Goal: Transaction & Acquisition: Obtain resource

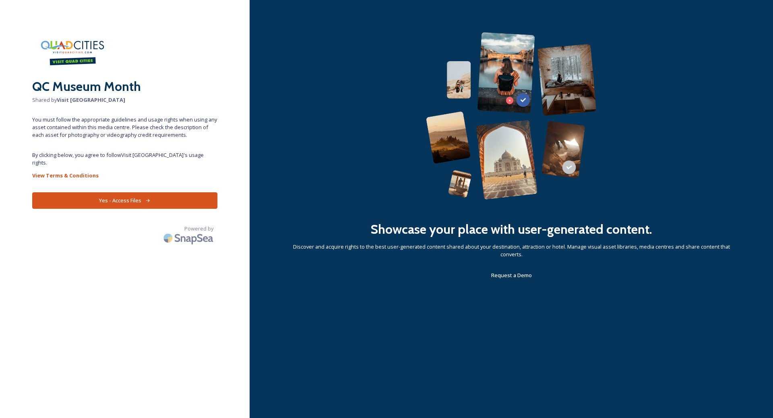
click at [149, 198] on icon at bounding box center [147, 200] width 5 height 5
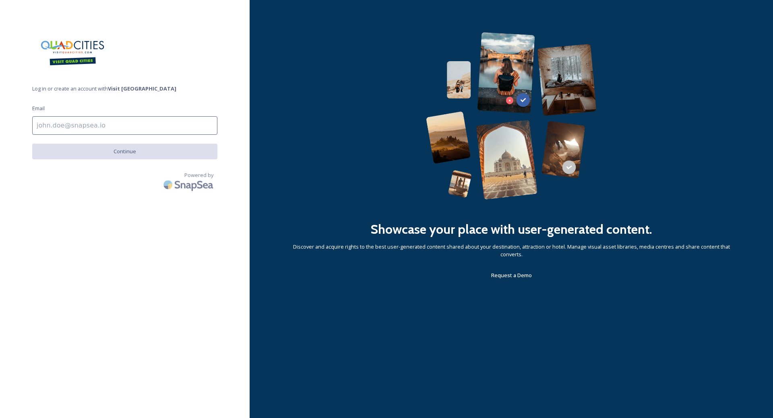
click at [86, 127] on input at bounding box center [124, 125] width 185 height 19
click at [83, 130] on input at bounding box center [124, 125] width 185 height 19
type input "C"
type input "[EMAIL_ADDRESS][PERSON_NAME][DOMAIN_NAME]"
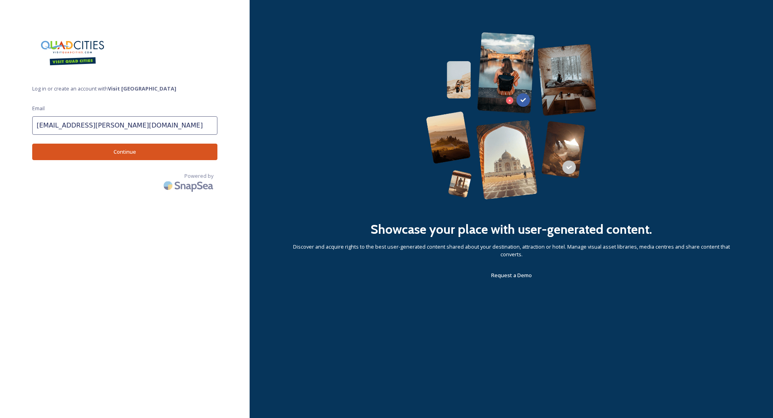
click at [84, 149] on button "Continue" at bounding box center [124, 152] width 185 height 17
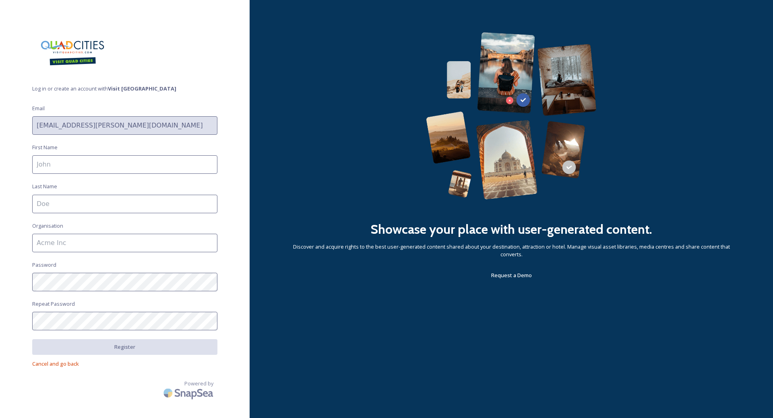
click at [79, 170] on input at bounding box center [124, 164] width 185 height 19
type input "[PERSON_NAME]"
type input "KWQC"
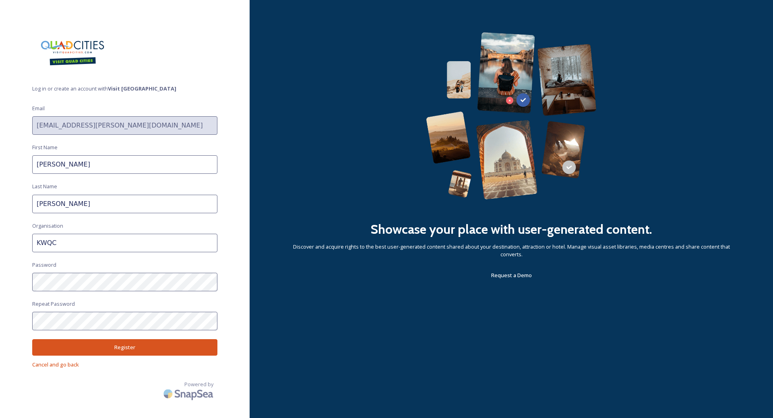
click at [128, 352] on button "Register" at bounding box center [124, 347] width 185 height 17
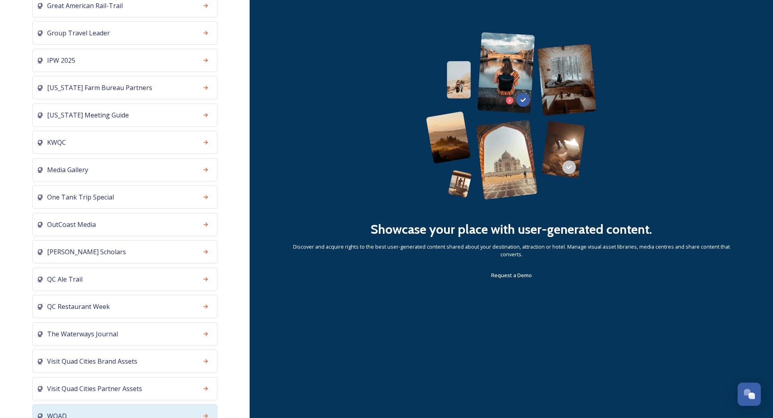
scroll to position [213, 0]
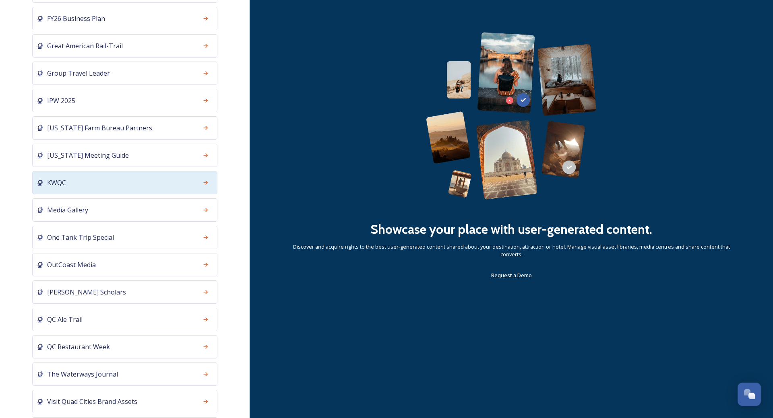
click at [167, 194] on div "KWQC" at bounding box center [124, 182] width 185 height 23
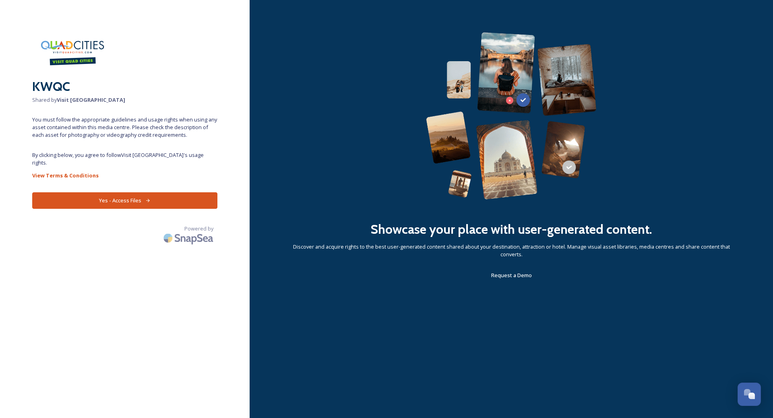
click at [167, 194] on button "Yes - Access Files" at bounding box center [124, 200] width 185 height 17
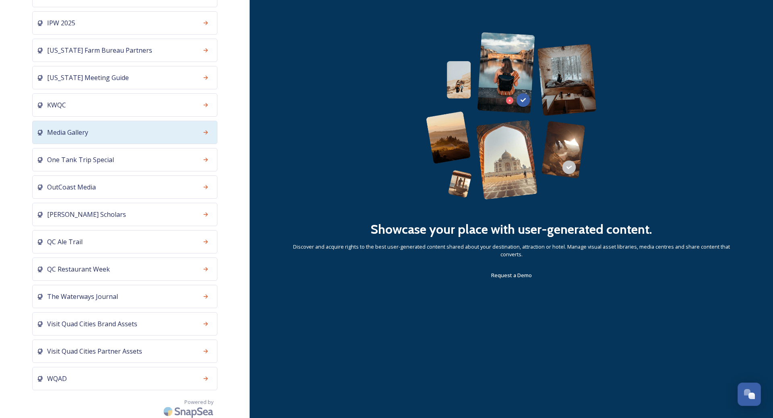
scroll to position [294, 0]
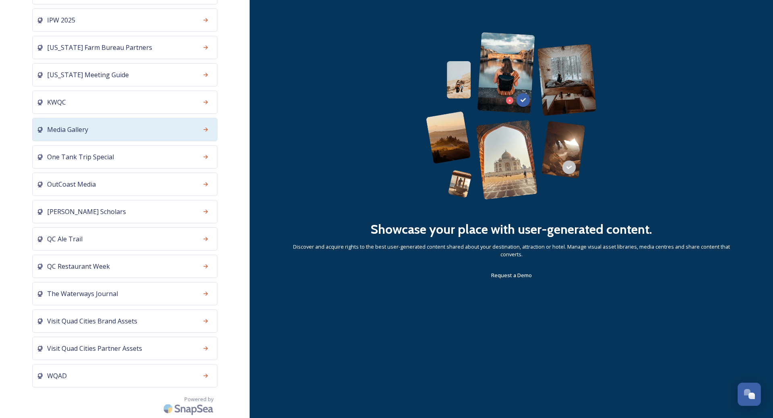
click at [100, 131] on div "Media Gallery" at bounding box center [124, 129] width 185 height 23
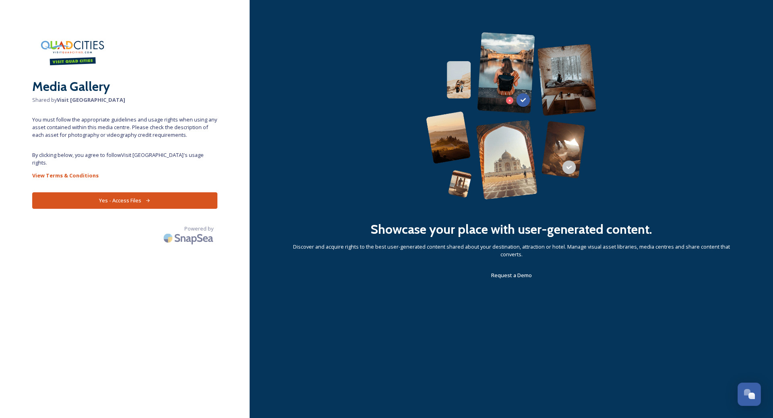
click at [163, 194] on button "Yes - Access Files" at bounding box center [124, 200] width 185 height 17
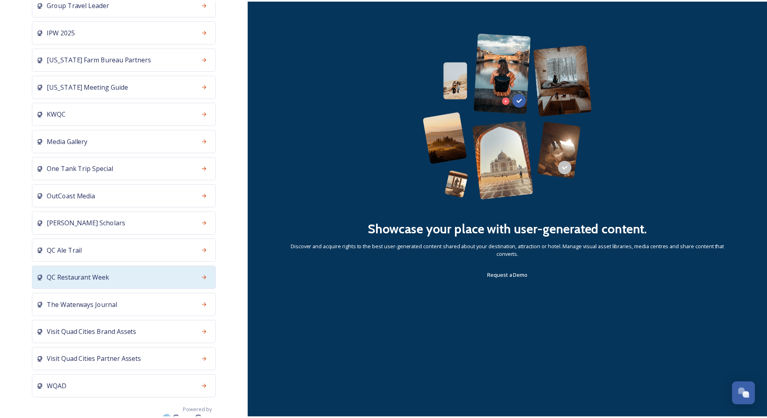
scroll to position [294, 0]
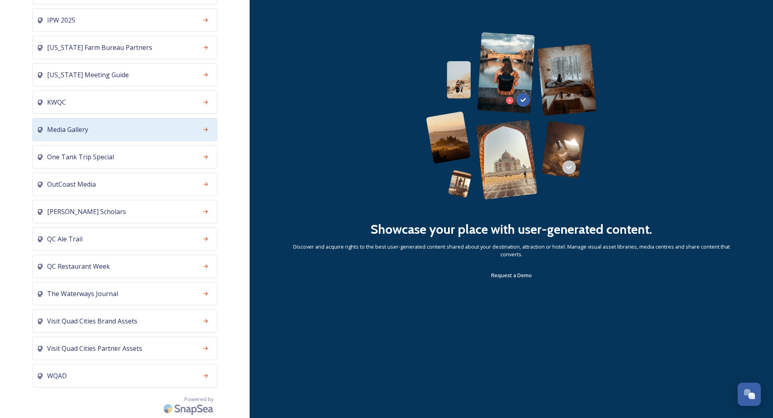
click at [118, 132] on div "Media Gallery" at bounding box center [124, 129] width 185 height 23
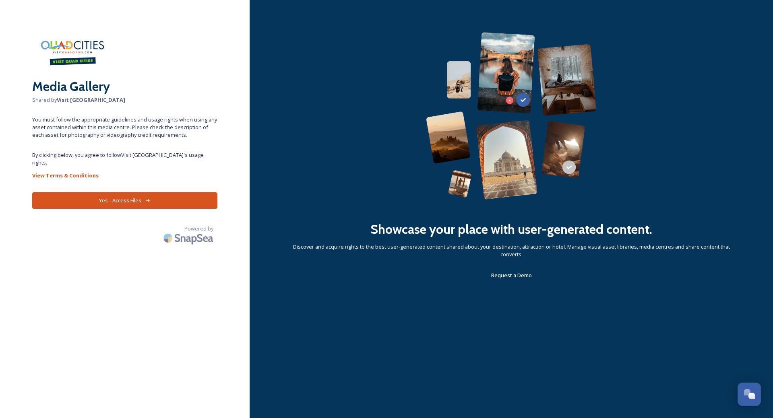
click at [190, 193] on button "Yes - Access Files" at bounding box center [124, 200] width 185 height 17
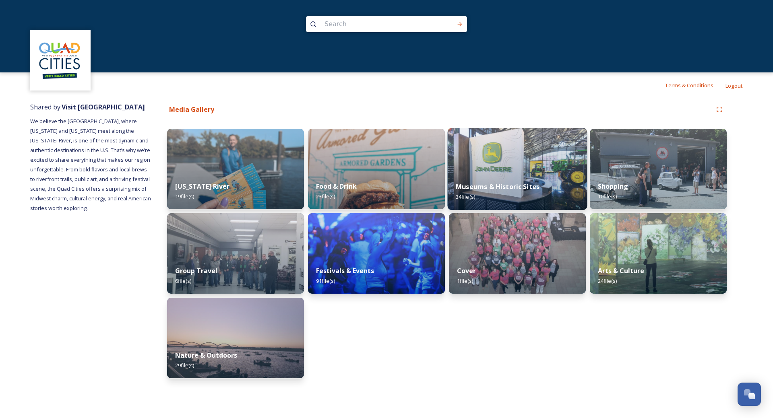
click at [514, 189] on strong "Museums & Historic Sites" at bounding box center [498, 186] width 84 height 9
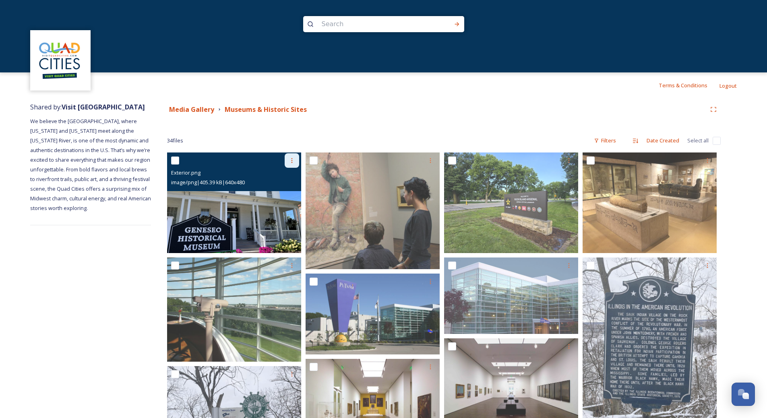
click at [289, 163] on icon at bounding box center [292, 160] width 6 height 6
click at [284, 189] on div "Download" at bounding box center [282, 194] width 33 height 16
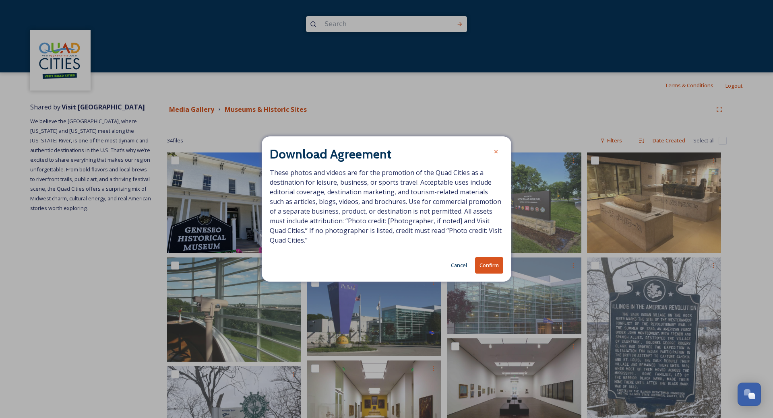
click at [489, 267] on button "Confirm" at bounding box center [489, 265] width 28 height 17
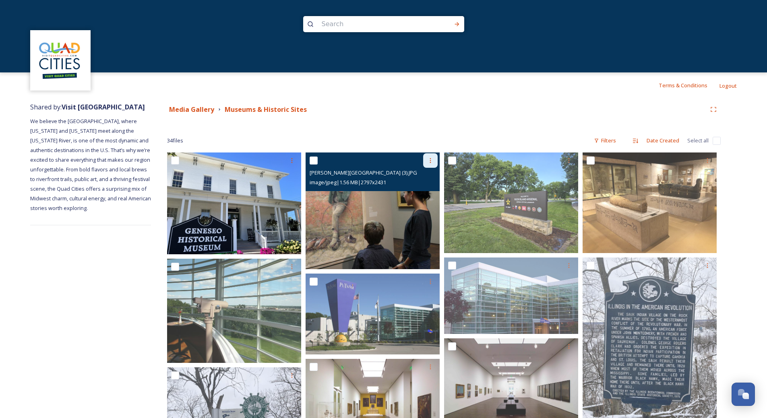
click at [436, 162] on div at bounding box center [430, 160] width 14 height 14
click at [415, 192] on span "Download" at bounding box center [421, 194] width 25 height 8
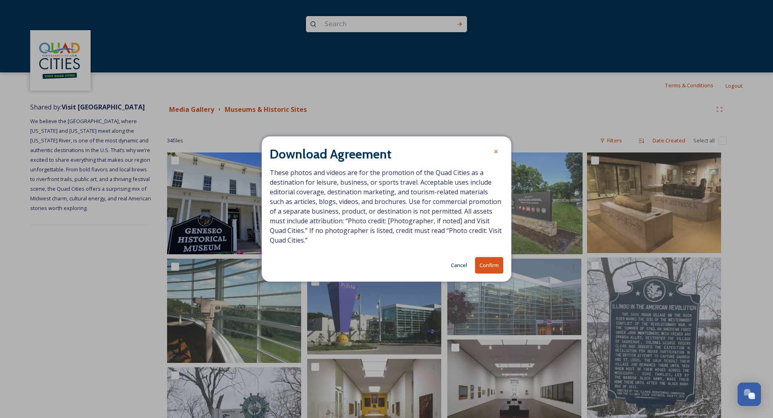
click at [496, 264] on button "Confirm" at bounding box center [489, 265] width 28 height 17
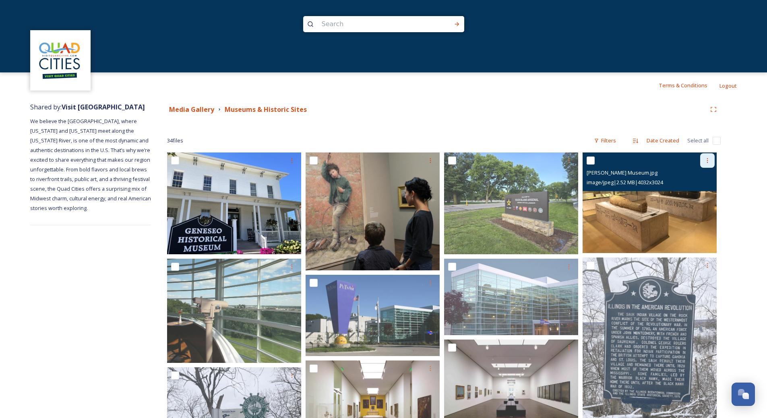
click at [706, 165] on div at bounding box center [707, 160] width 14 height 14
click at [697, 192] on span "Download" at bounding box center [698, 194] width 25 height 8
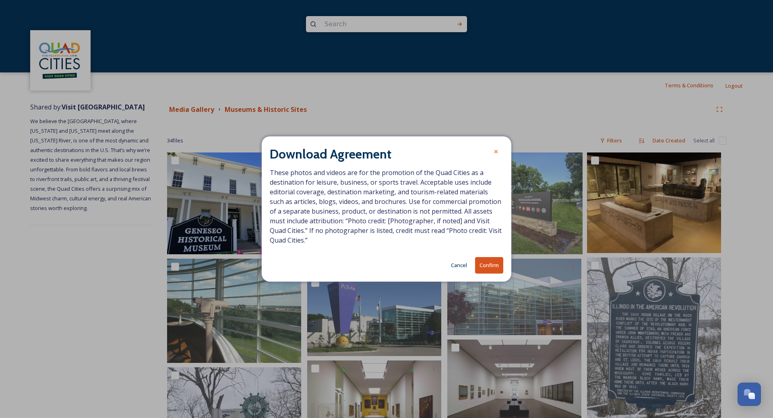
click at [486, 266] on button "Confirm" at bounding box center [489, 265] width 28 height 17
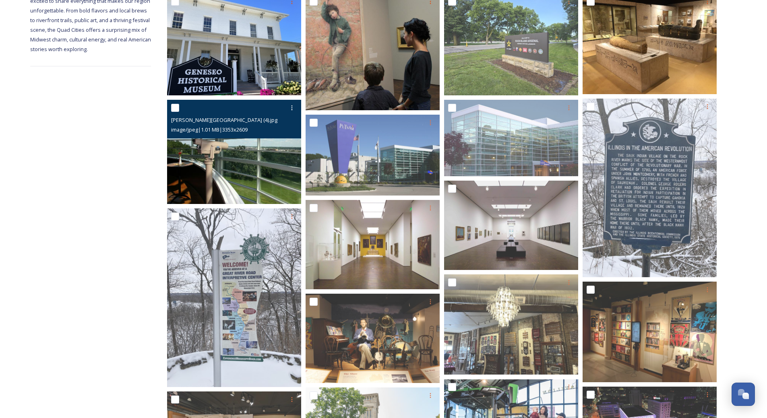
scroll to position [161, 0]
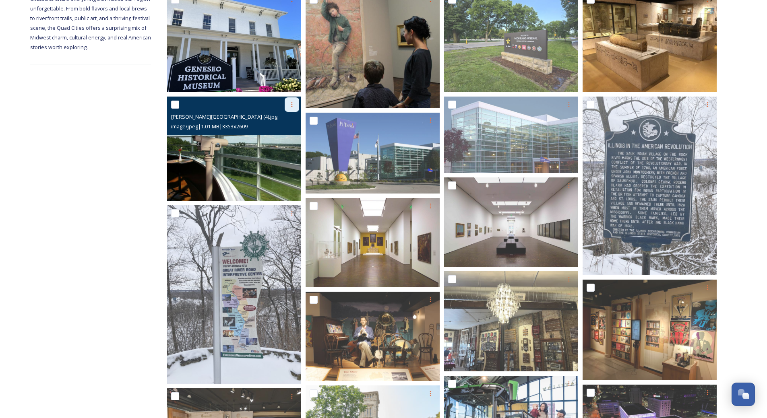
click at [293, 105] on icon at bounding box center [292, 104] width 6 height 6
click at [279, 141] on span "Download" at bounding box center [282, 138] width 25 height 8
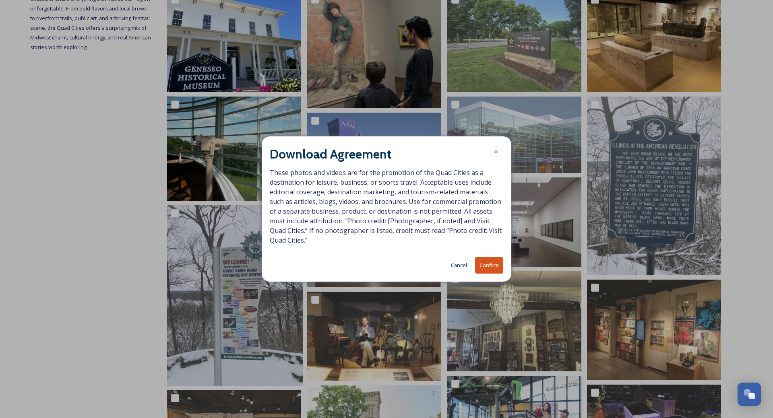
click at [488, 265] on button "Confirm" at bounding box center [489, 265] width 28 height 17
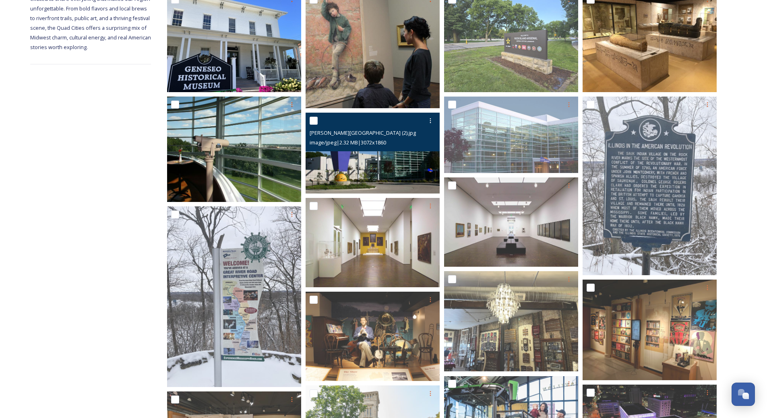
click at [317, 120] on input "checkbox" at bounding box center [314, 121] width 8 height 8
checkbox input "true"
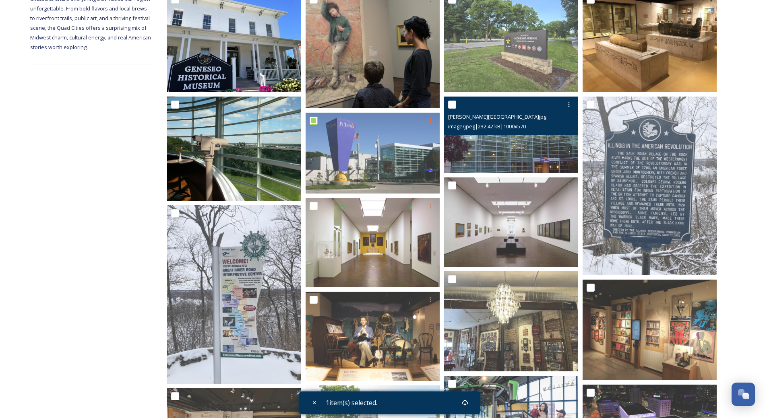
click at [451, 105] on input "checkbox" at bounding box center [452, 105] width 8 height 8
checkbox input "true"
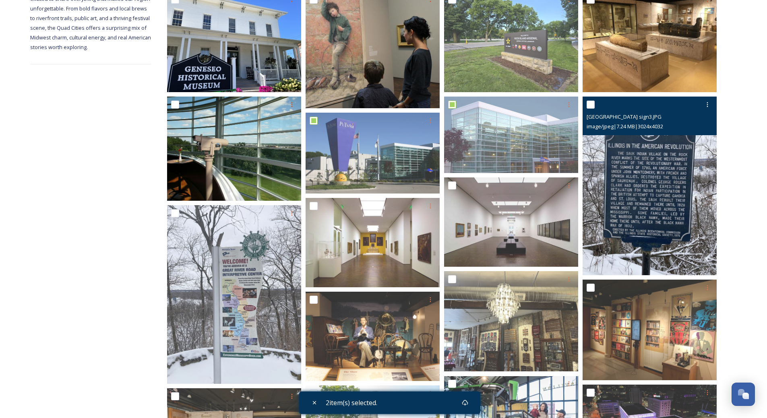
click at [592, 106] on input "checkbox" at bounding box center [591, 105] width 8 height 8
checkbox input "true"
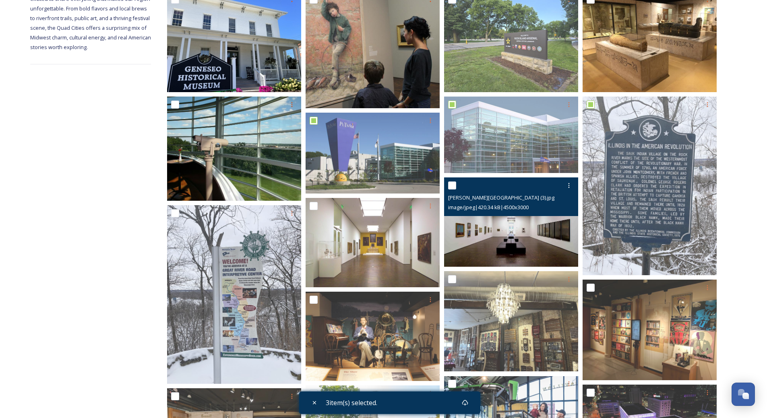
click at [451, 185] on input "checkbox" at bounding box center [452, 186] width 8 height 8
checkbox input "true"
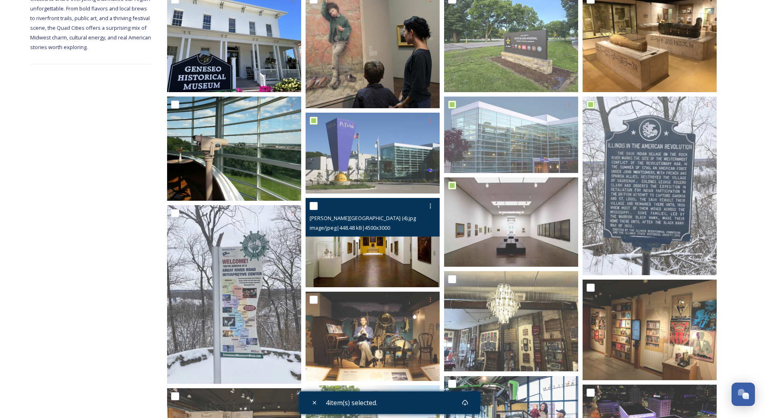
click at [317, 207] on input "checkbox" at bounding box center [314, 206] width 8 height 8
checkbox input "true"
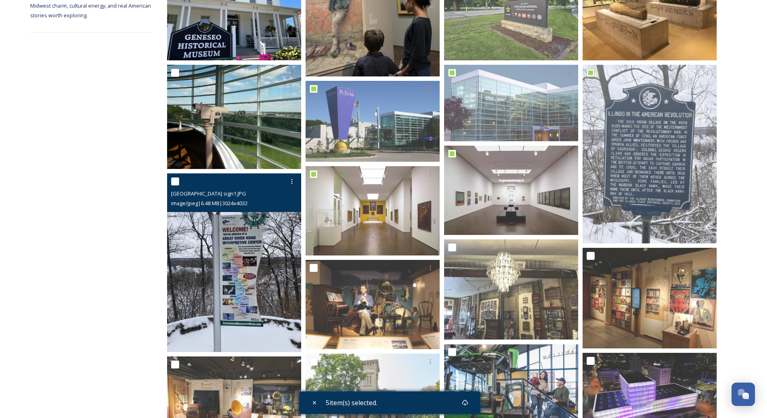
scroll to position [242, 0]
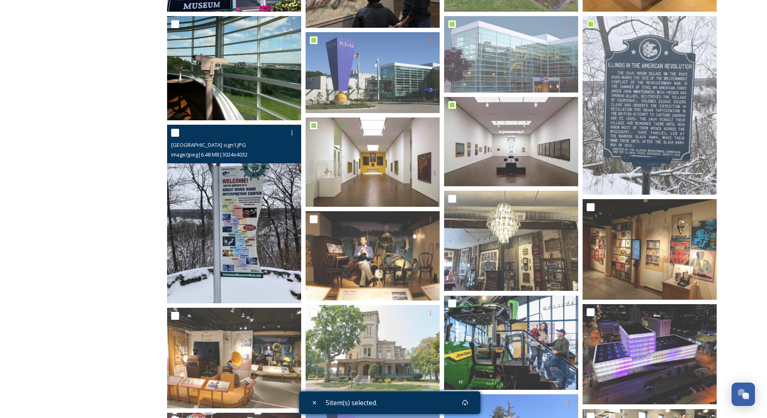
click at [175, 132] on input "checkbox" at bounding box center [175, 133] width 8 height 8
checkbox input "true"
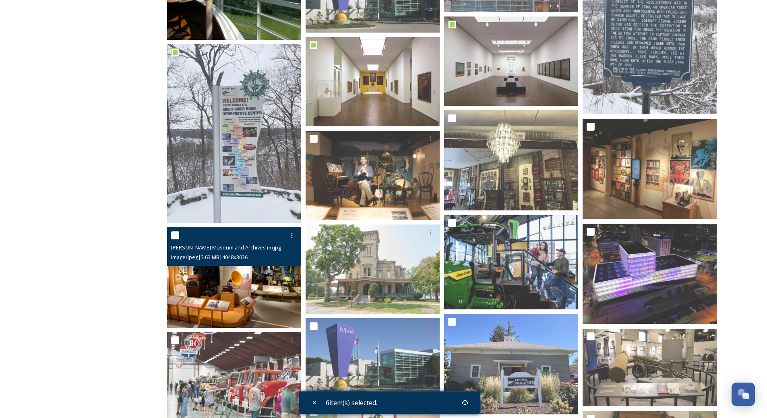
click at [175, 234] on input "checkbox" at bounding box center [175, 236] width 8 height 8
checkbox input "true"
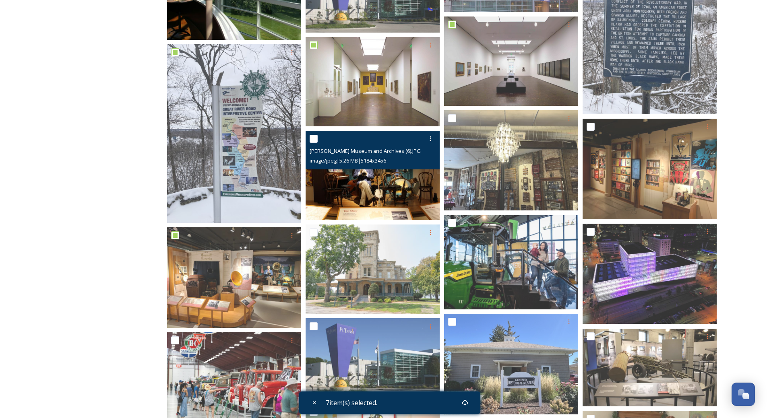
click at [314, 139] on input "checkbox" at bounding box center [314, 139] width 8 height 8
checkbox input "true"
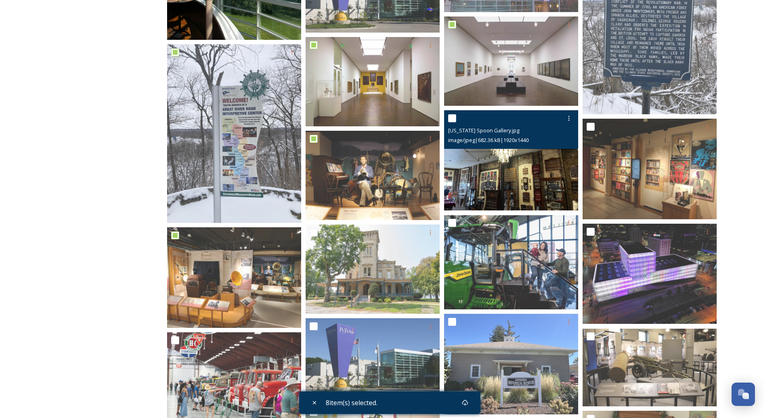
click at [454, 118] on input "checkbox" at bounding box center [452, 118] width 8 height 8
checkbox input "true"
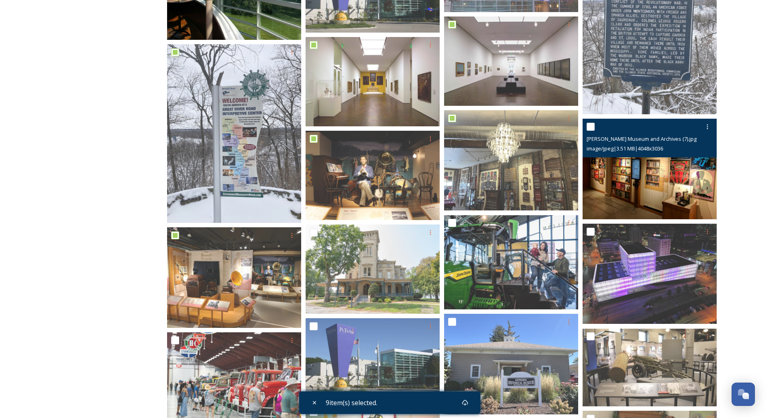
click at [591, 124] on input "checkbox" at bounding box center [591, 127] width 8 height 8
checkbox input "true"
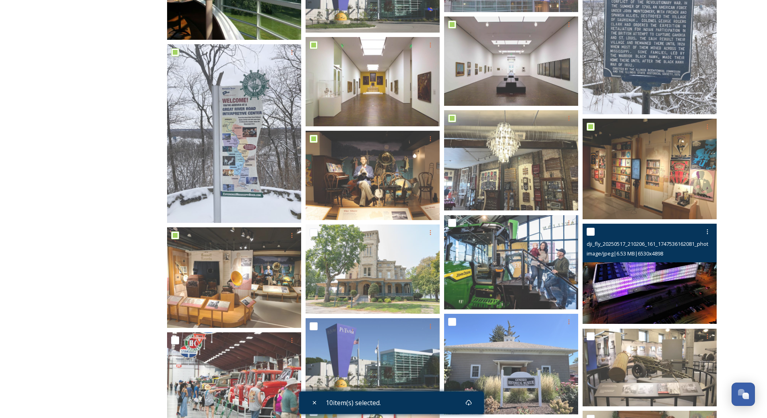
click at [592, 236] on div at bounding box center [651, 232] width 128 height 14
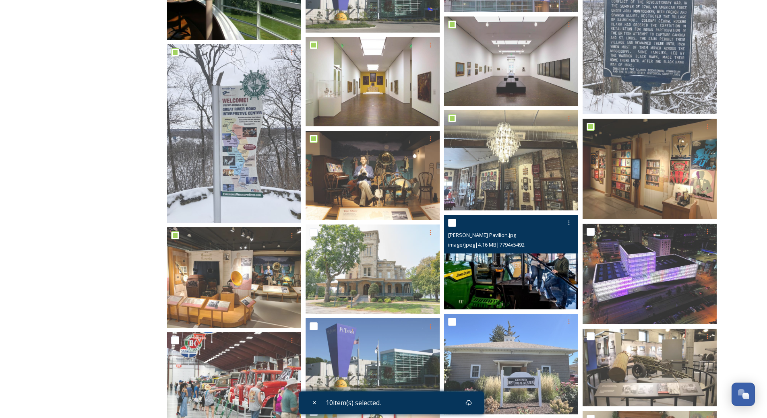
click at [453, 220] on input "checkbox" at bounding box center [452, 223] width 8 height 8
checkbox input "true"
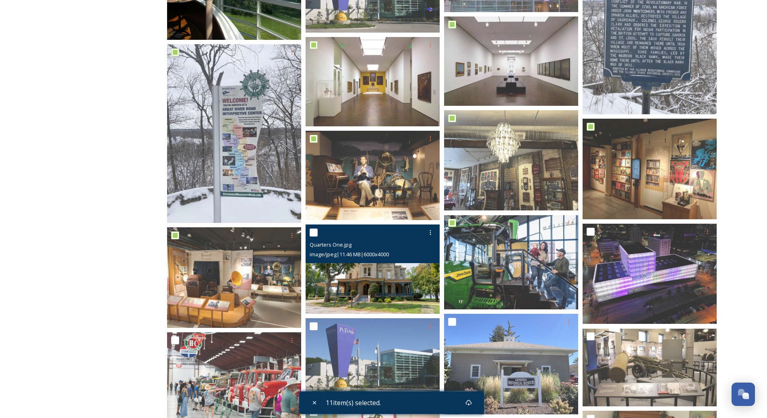
click at [314, 232] on input "checkbox" at bounding box center [314, 233] width 8 height 8
checkbox input "false"
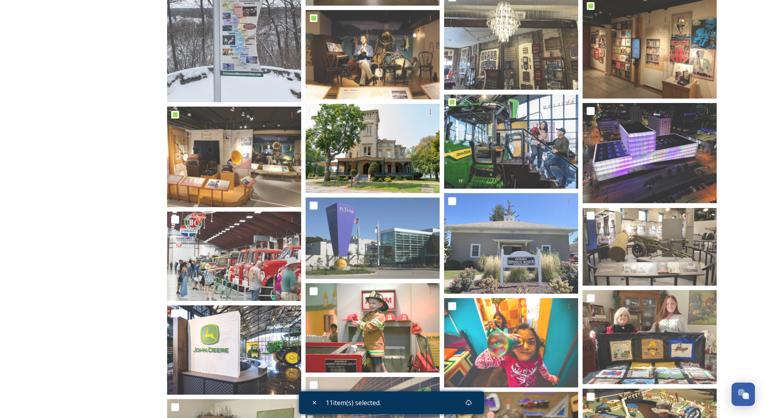
scroll to position [483, 0]
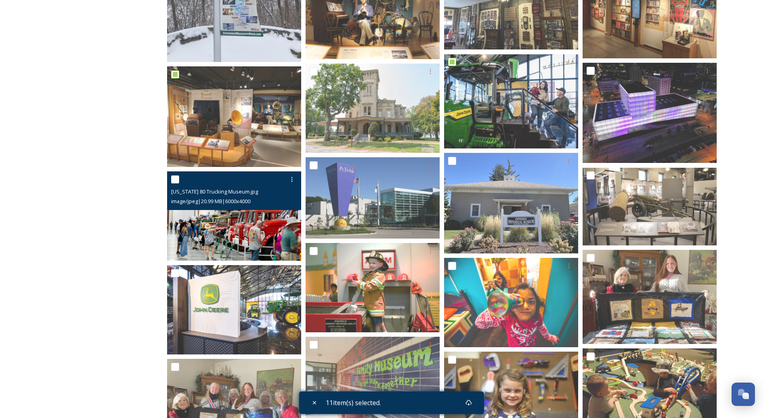
click at [177, 177] on input "checkbox" at bounding box center [175, 180] width 8 height 8
checkbox input "true"
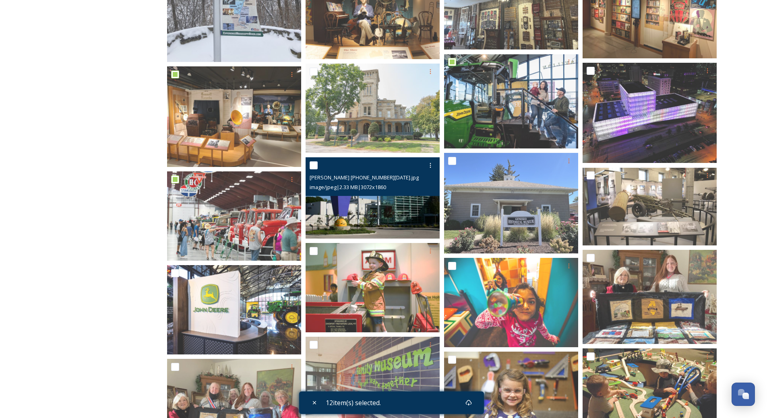
click at [317, 163] on input "checkbox" at bounding box center [314, 165] width 8 height 8
checkbox input "true"
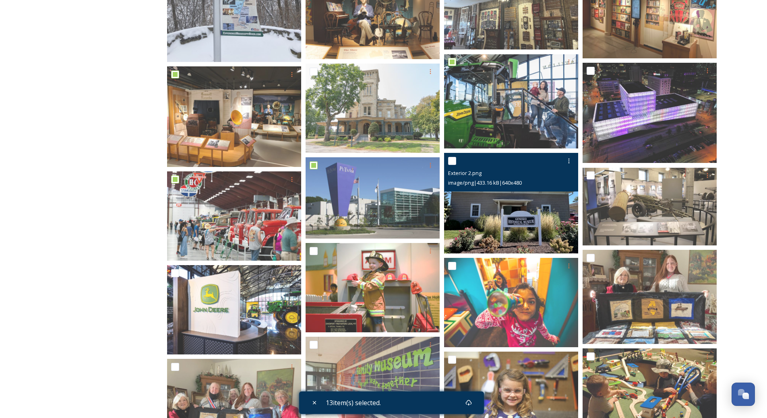
click at [453, 161] on input "checkbox" at bounding box center [452, 161] width 8 height 8
checkbox input "true"
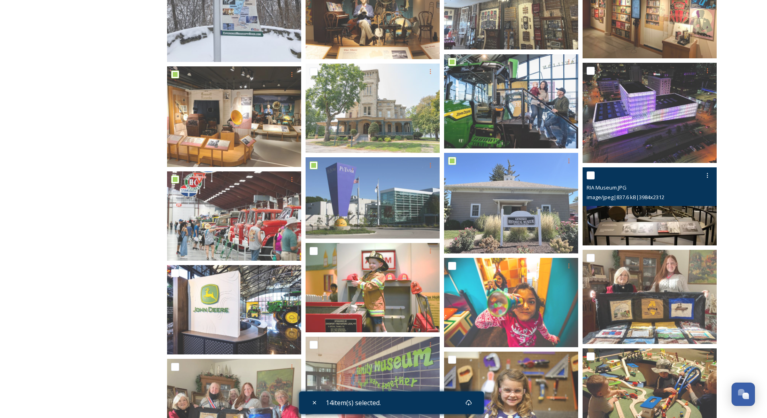
click at [590, 171] on div at bounding box center [651, 175] width 128 height 14
click at [592, 173] on input "checkbox" at bounding box center [591, 176] width 8 height 8
click at [591, 176] on input "checkbox" at bounding box center [591, 176] width 8 height 8
checkbox input "false"
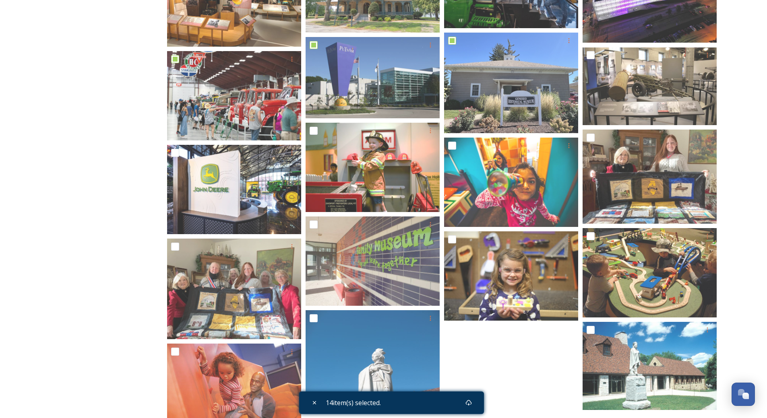
scroll to position [604, 0]
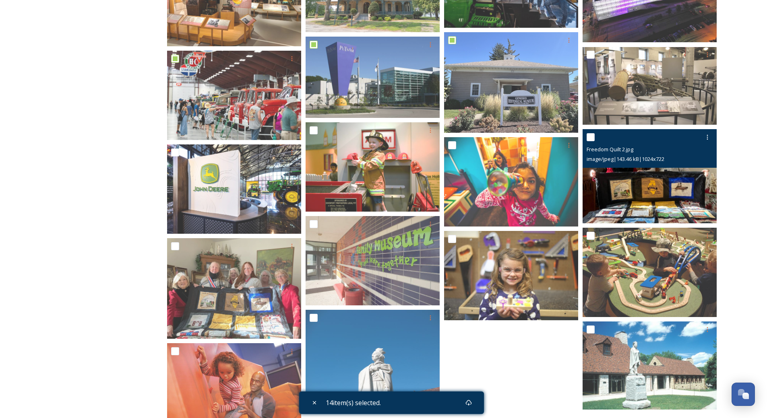
click at [592, 138] on input "checkbox" at bounding box center [591, 137] width 8 height 8
click at [592, 136] on input "checkbox" at bounding box center [591, 137] width 8 height 8
checkbox input "false"
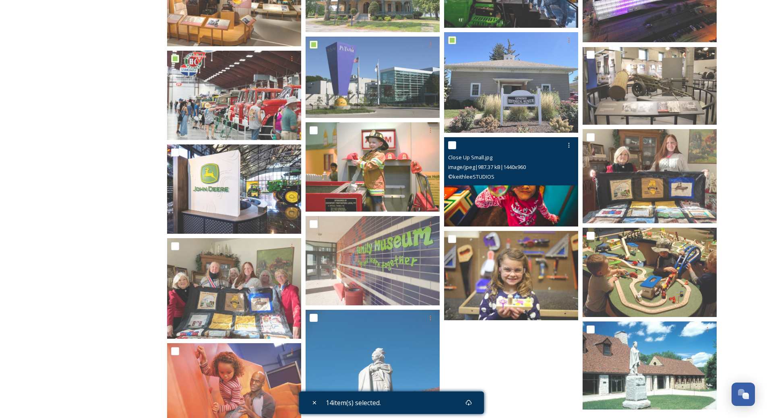
click at [453, 145] on input "checkbox" at bounding box center [452, 145] width 8 height 8
checkbox input "true"
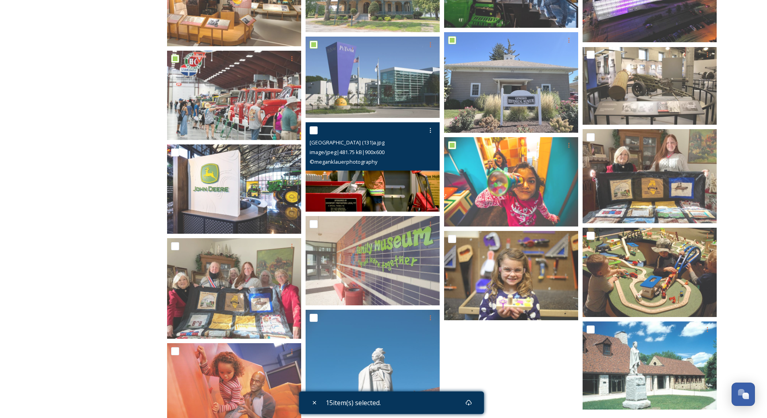
click at [314, 130] on input "checkbox" at bounding box center [314, 130] width 8 height 8
checkbox input "true"
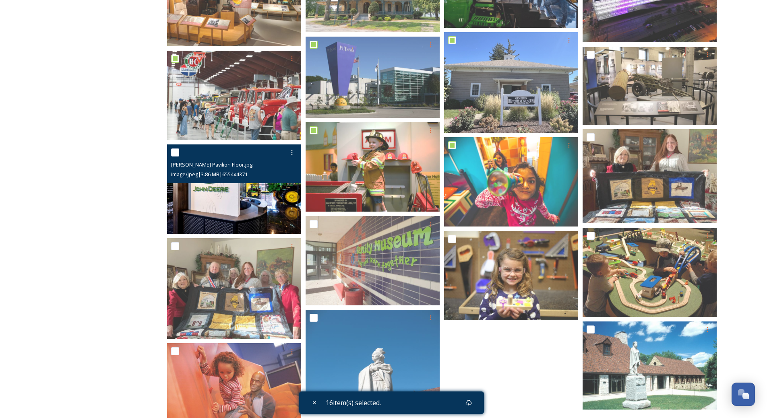
click at [178, 152] on input "checkbox" at bounding box center [175, 153] width 8 height 8
checkbox input "true"
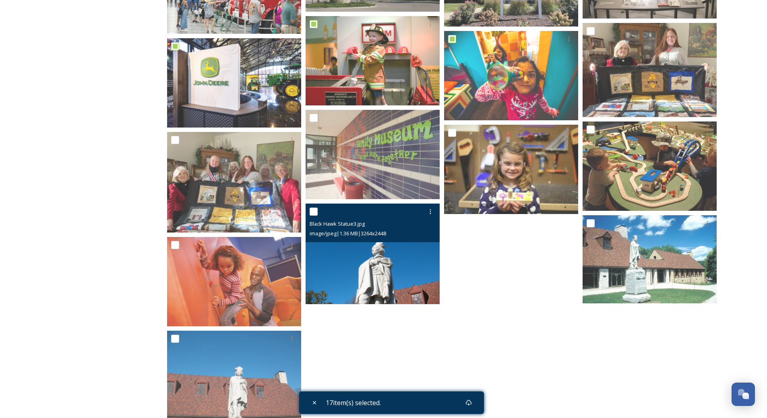
scroll to position [725, 0]
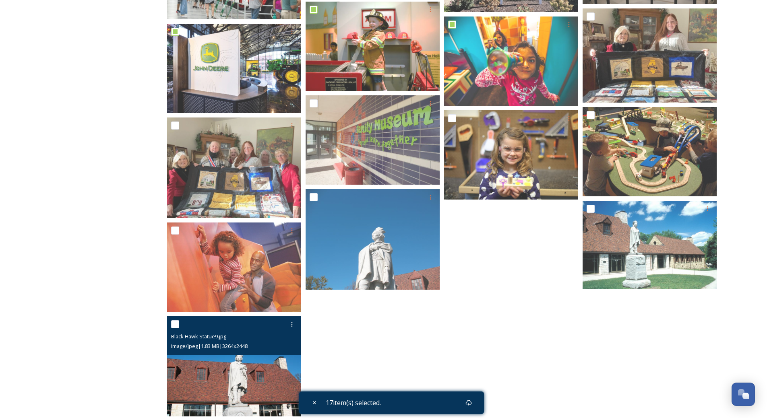
click at [174, 325] on input "checkbox" at bounding box center [175, 325] width 8 height 8
checkbox input "true"
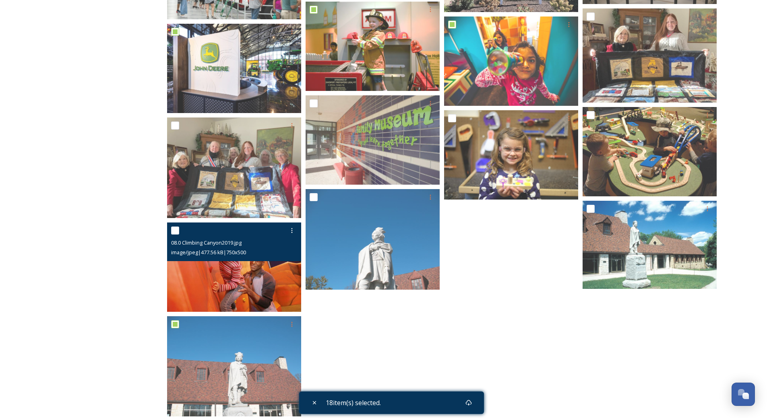
click at [173, 228] on input "checkbox" at bounding box center [175, 231] width 8 height 8
checkbox input "true"
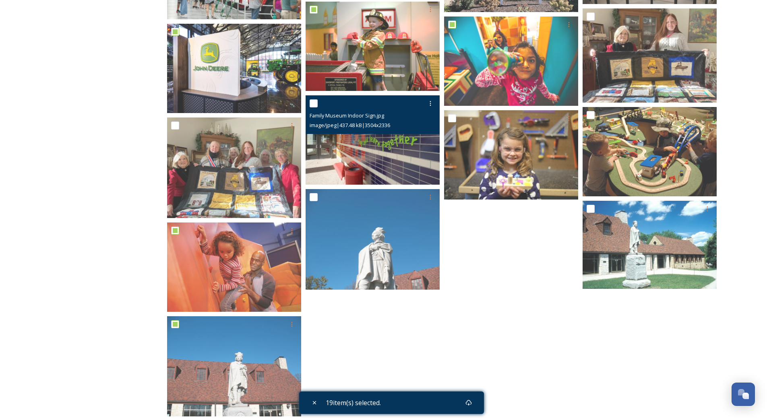
click at [316, 103] on input "checkbox" at bounding box center [314, 103] width 8 height 8
checkbox input "true"
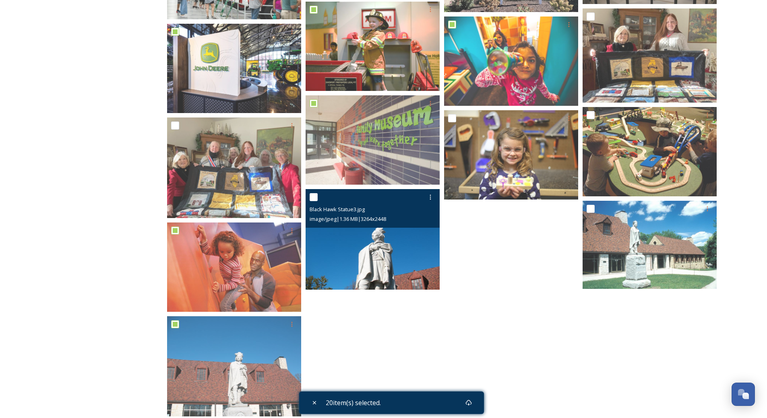
click at [314, 199] on input "checkbox" at bounding box center [314, 197] width 8 height 8
checkbox input "true"
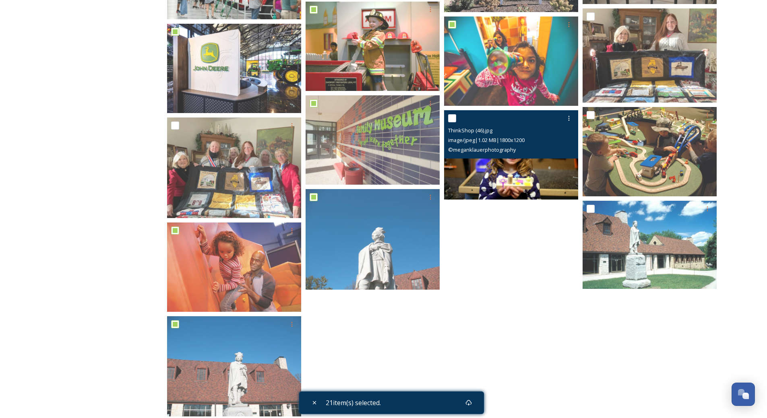
click at [455, 119] on input "checkbox" at bounding box center [452, 118] width 8 height 8
checkbox input "true"
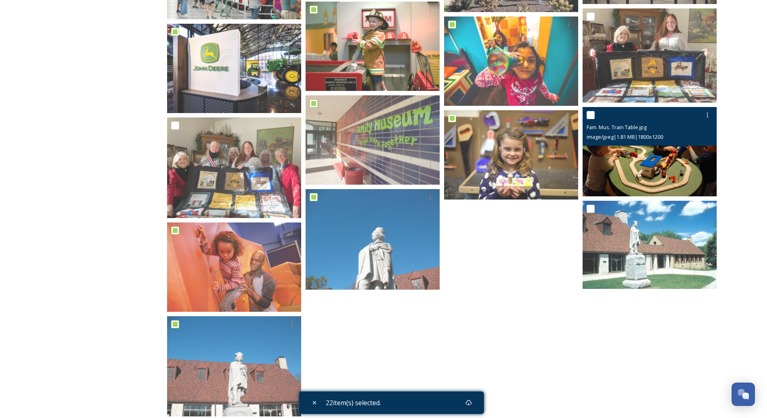
click at [589, 118] on input "checkbox" at bounding box center [591, 115] width 8 height 8
checkbox input "true"
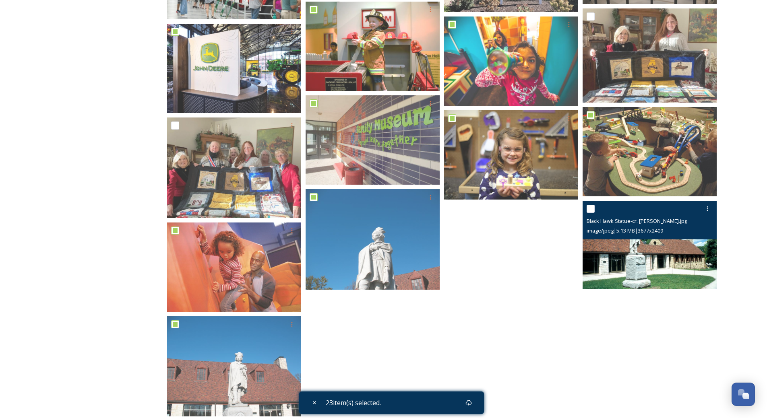
click at [591, 213] on input "checkbox" at bounding box center [591, 209] width 8 height 8
checkbox input "true"
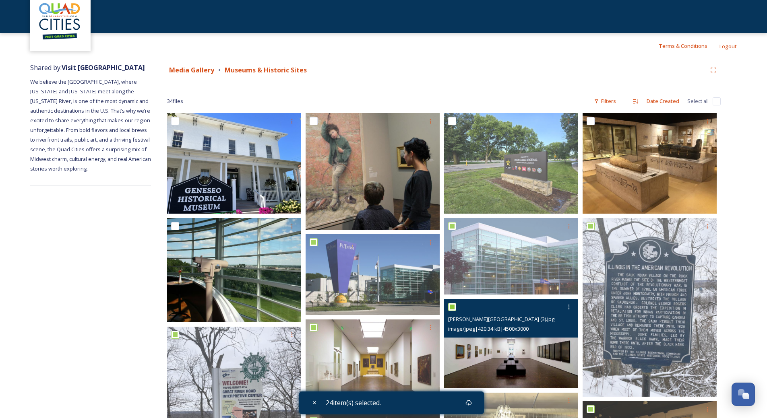
scroll to position [0, 0]
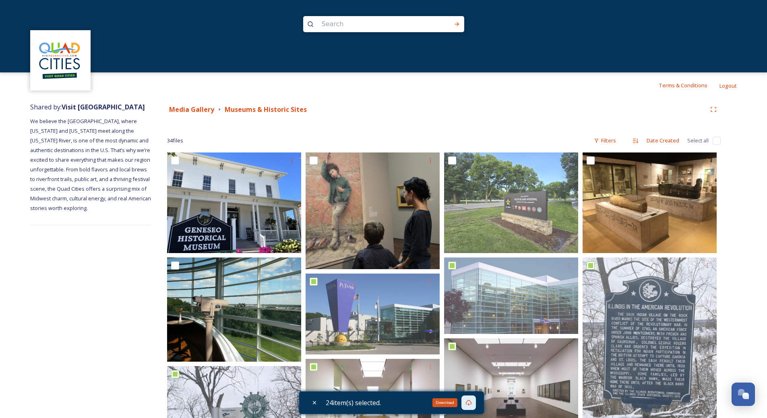
click at [474, 403] on div "Download" at bounding box center [468, 403] width 14 height 14
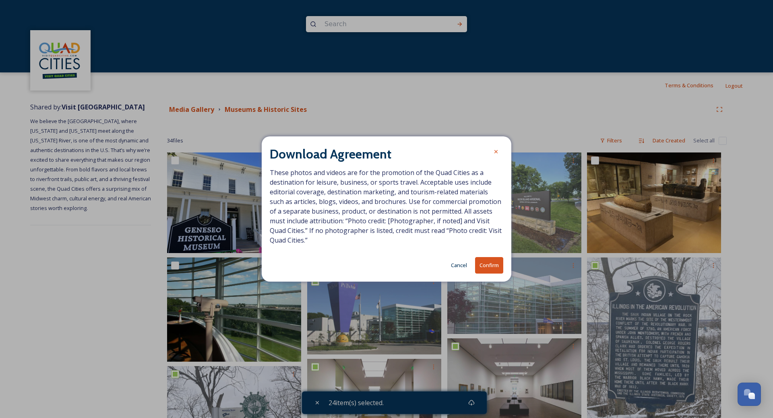
click at [492, 265] on button "Confirm" at bounding box center [489, 265] width 28 height 17
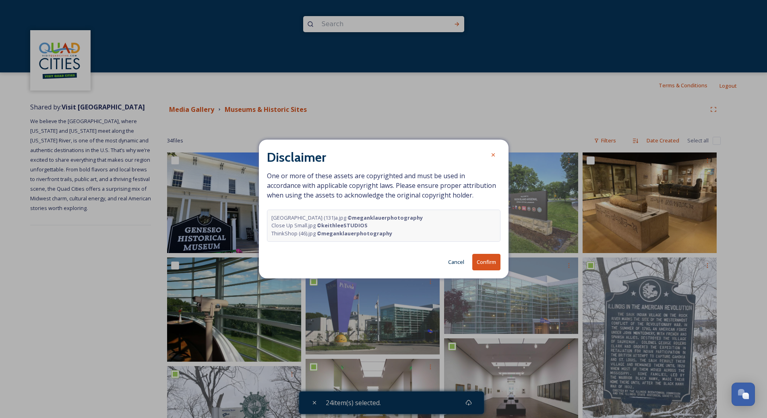
click at [492, 265] on button "Confirm" at bounding box center [486, 262] width 28 height 17
